Goal: Find specific page/section: Find specific page/section

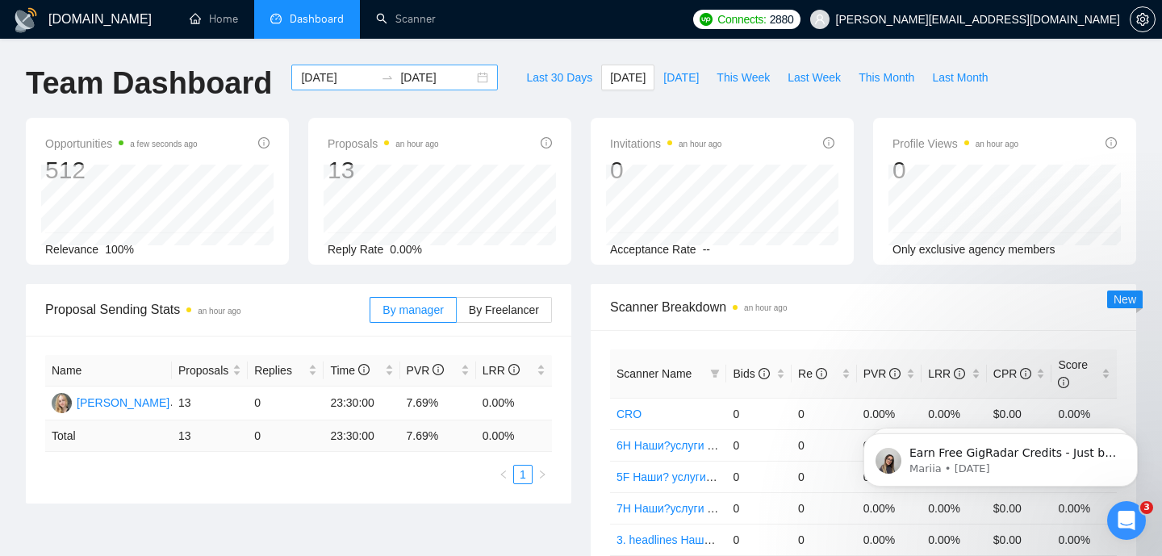
click at [413, 76] on input "[DATE]" at bounding box center [436, 78] width 73 height 18
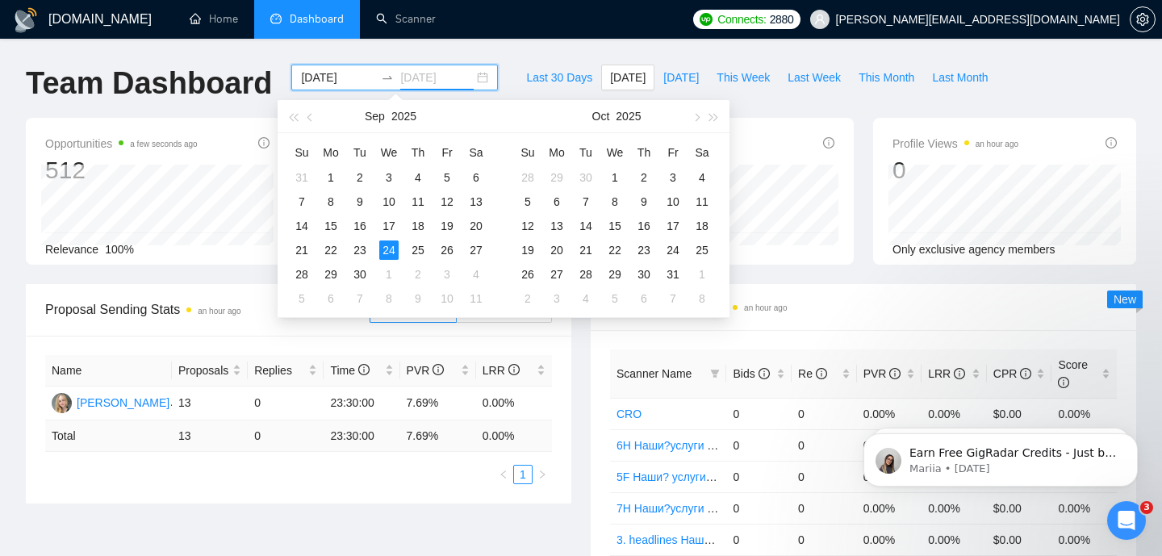
type input "[DATE]"
click at [393, 246] on div "24" at bounding box center [388, 249] width 19 height 19
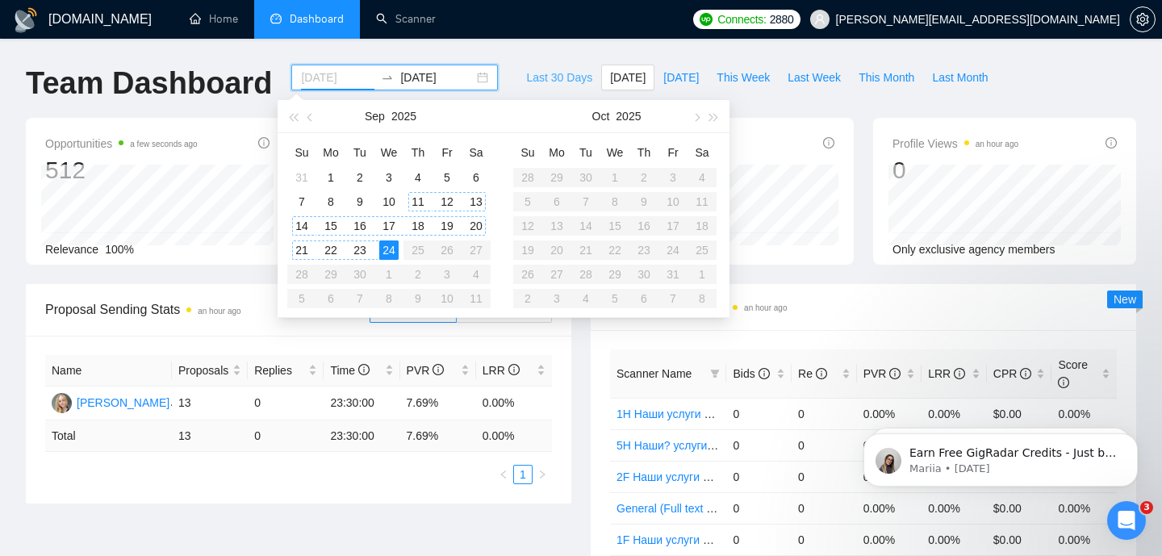
type input "[DATE]"
click at [625, 65] on button "[DATE]" at bounding box center [627, 78] width 53 height 26
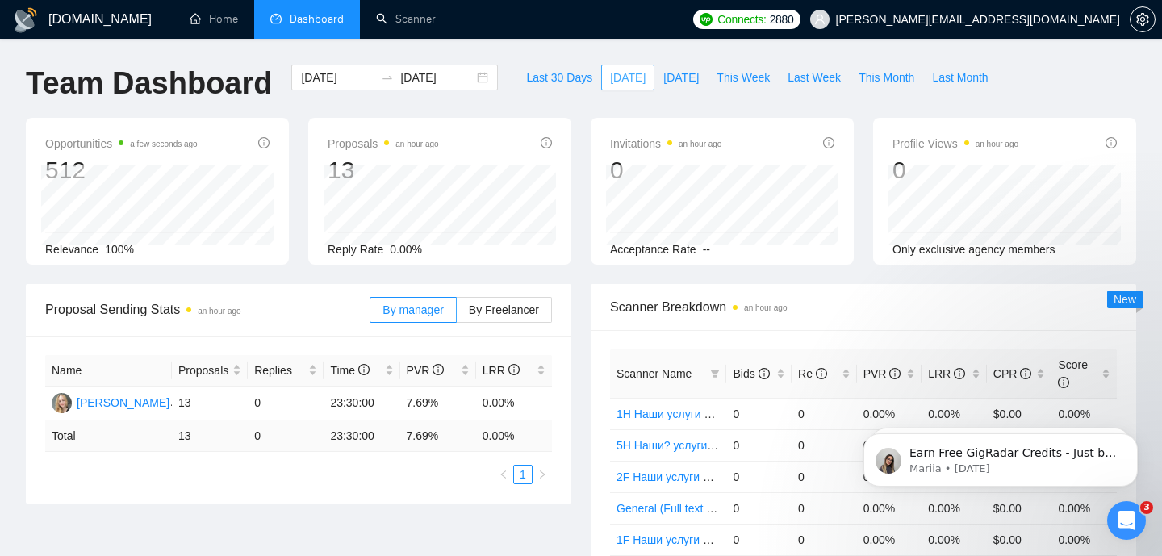
click at [620, 80] on span "[DATE]" at bounding box center [627, 78] width 35 height 18
click at [620, 81] on span "[DATE]" at bounding box center [627, 78] width 35 height 18
click at [408, 18] on link "Scanner" at bounding box center [406, 19] width 60 height 14
